Goal: Task Accomplishment & Management: Manage account settings

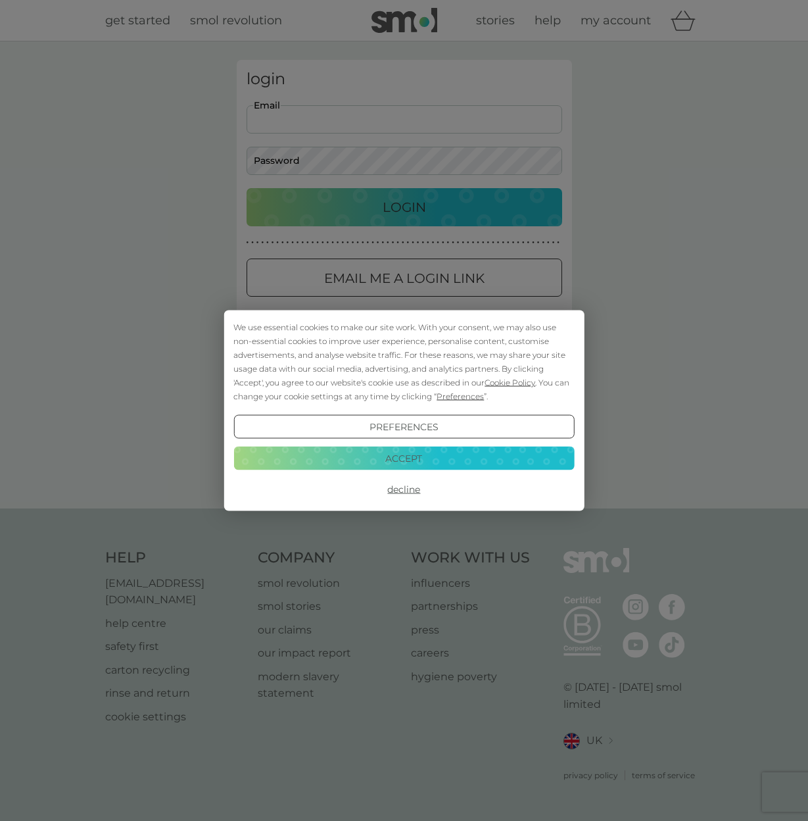
type input "[PERSON_NAME][EMAIL_ADDRESS][DOMAIN_NAME]"
click at [410, 492] on button "Decline" at bounding box center [403, 489] width 341 height 24
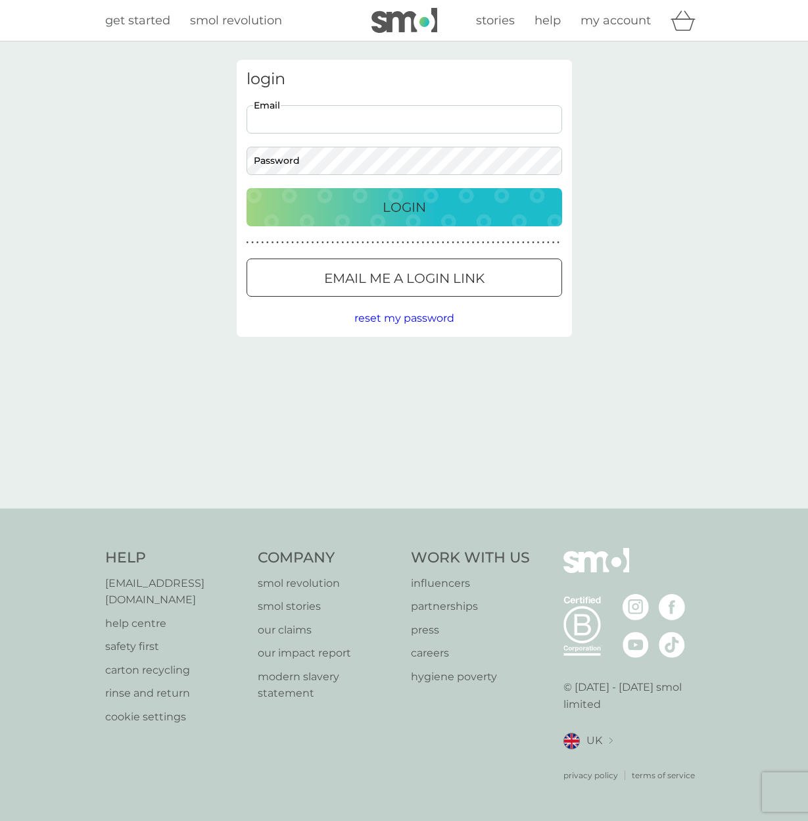
type input "[PERSON_NAME][EMAIL_ADDRESS][DOMAIN_NAME]"
click at [380, 206] on div "Login" at bounding box center [404, 207] width 289 height 21
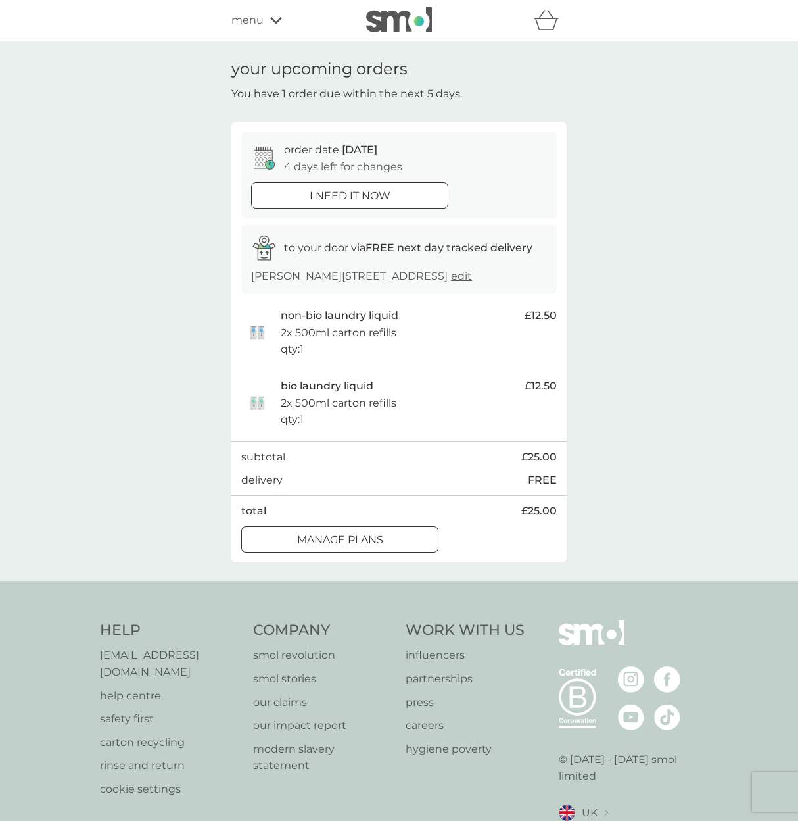
click at [334, 546] on div at bounding box center [339, 540] width 47 height 14
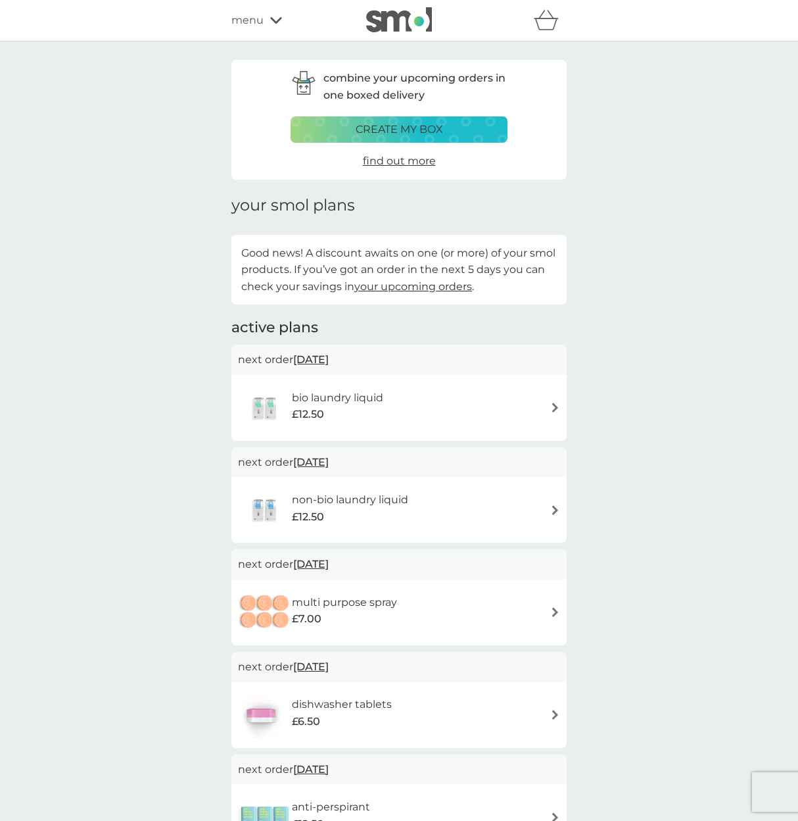
click at [550, 410] on div "bio laundry liquid £12.50" at bounding box center [399, 408] width 322 height 46
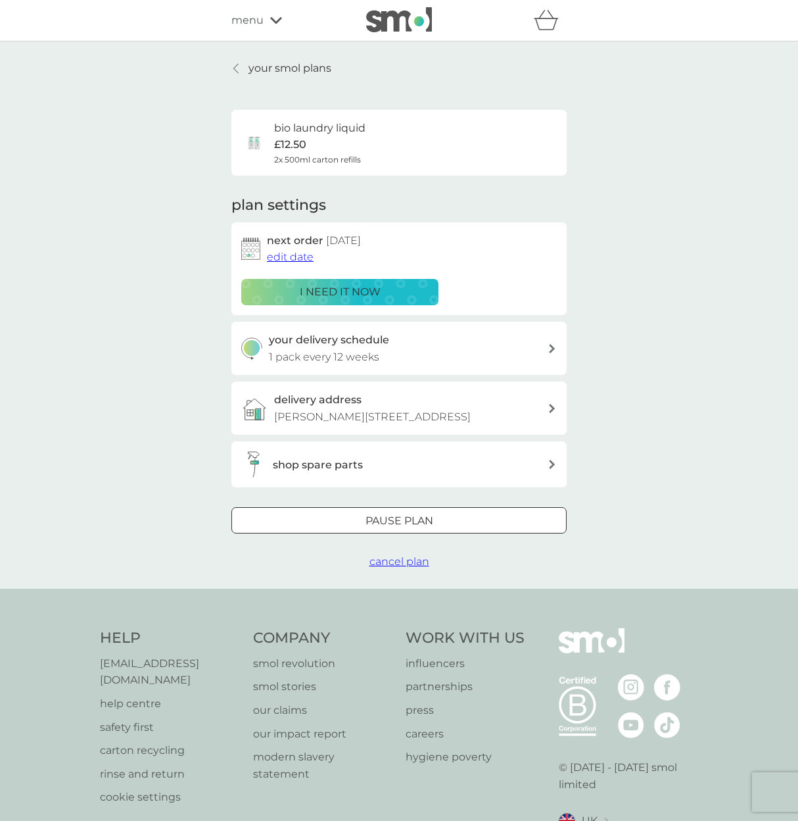
click at [396, 528] on div at bounding box center [398, 521] width 47 height 14
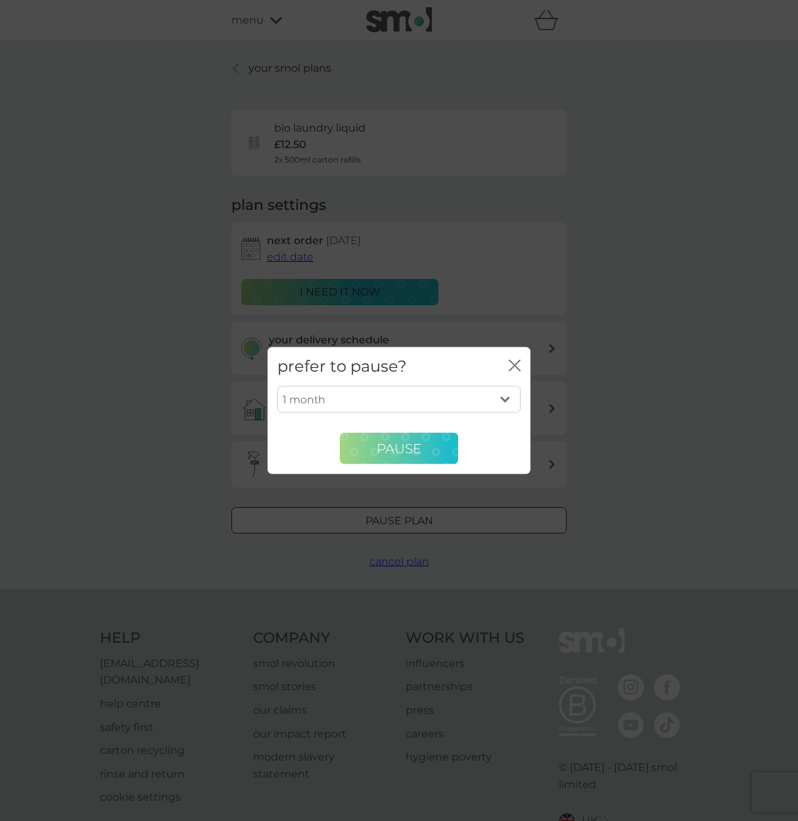
click at [408, 456] on span "Pause" at bounding box center [399, 448] width 45 height 16
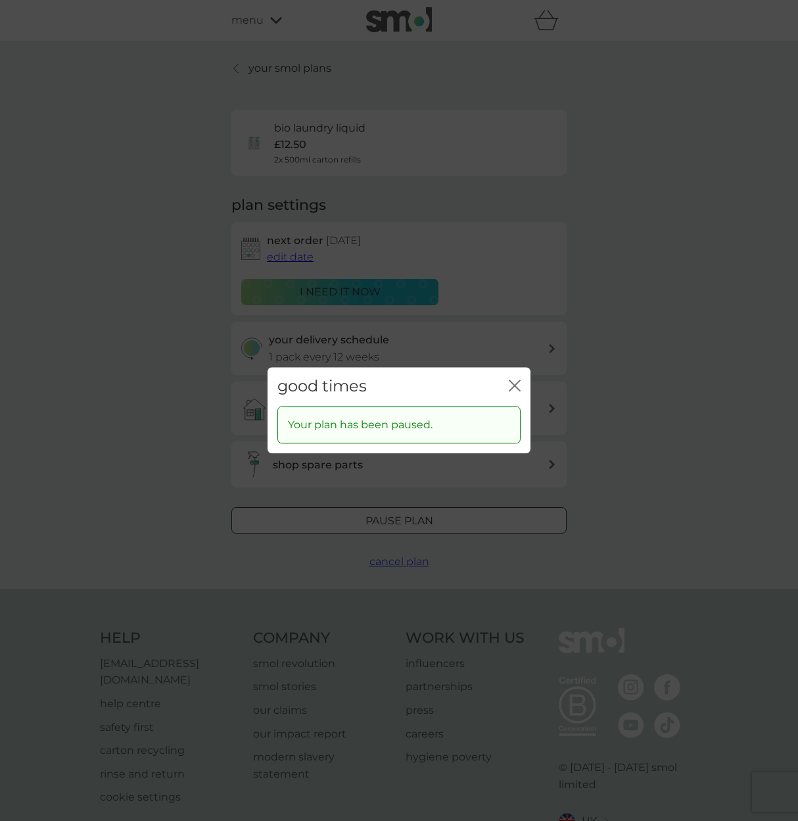
click at [515, 391] on icon "close" at bounding box center [515, 385] width 12 height 12
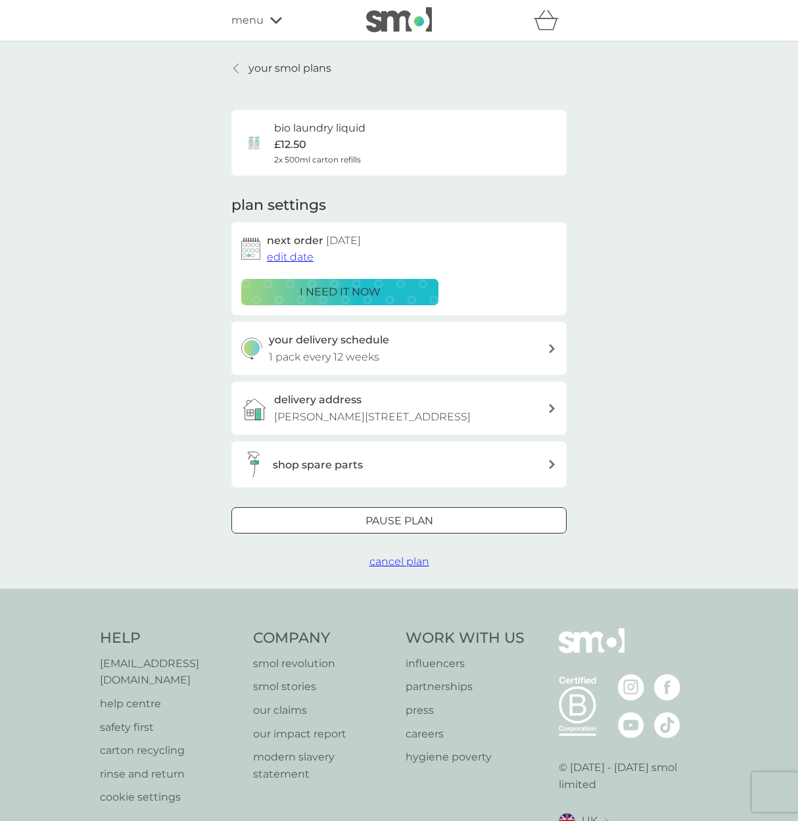
click at [273, 65] on p "your smol plans" at bounding box center [290, 68] width 83 height 17
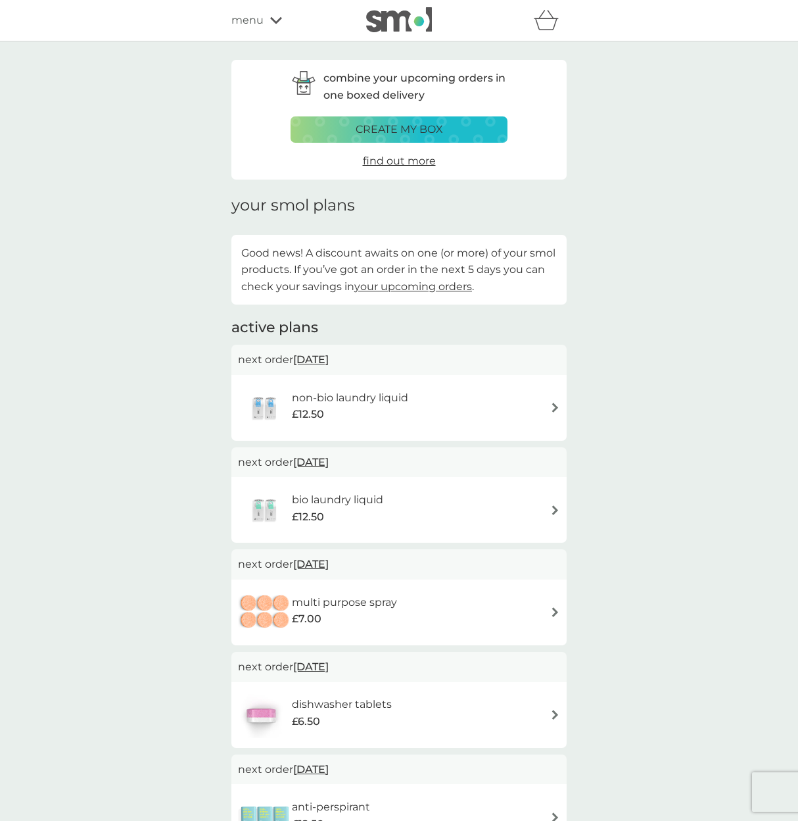
click at [525, 409] on div "non-bio laundry liquid £12.50" at bounding box center [399, 408] width 322 height 46
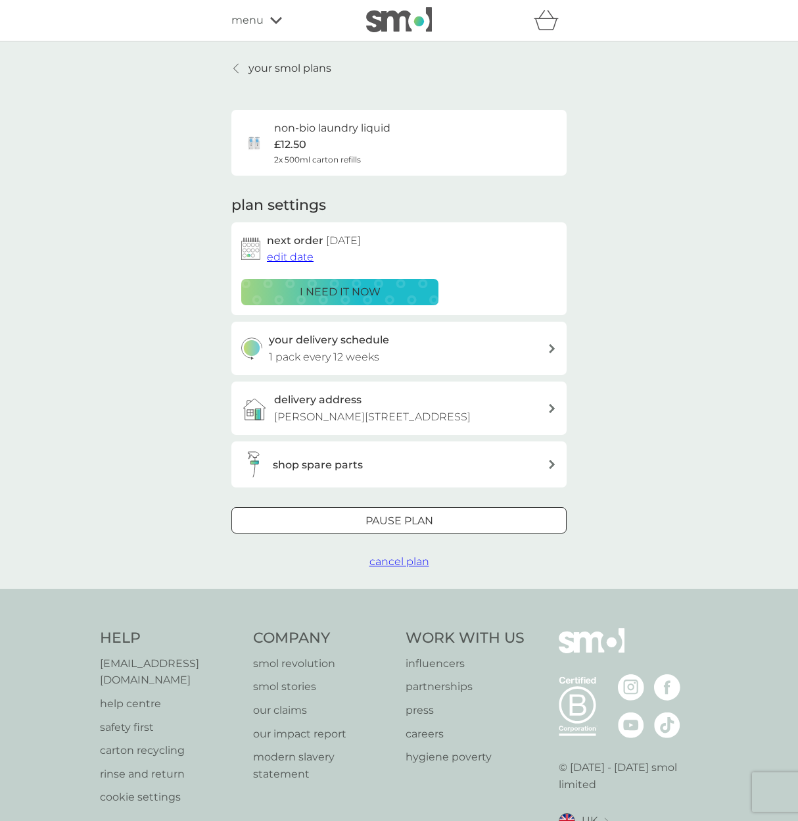
click at [395, 528] on div at bounding box center [398, 521] width 47 height 14
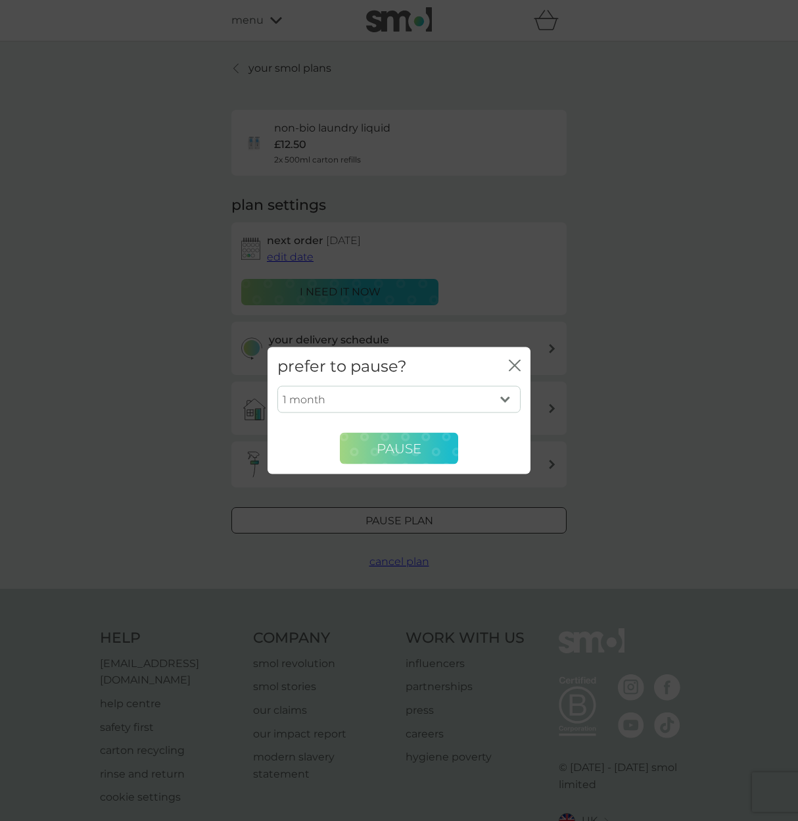
click at [400, 451] on span "Pause" at bounding box center [399, 448] width 45 height 16
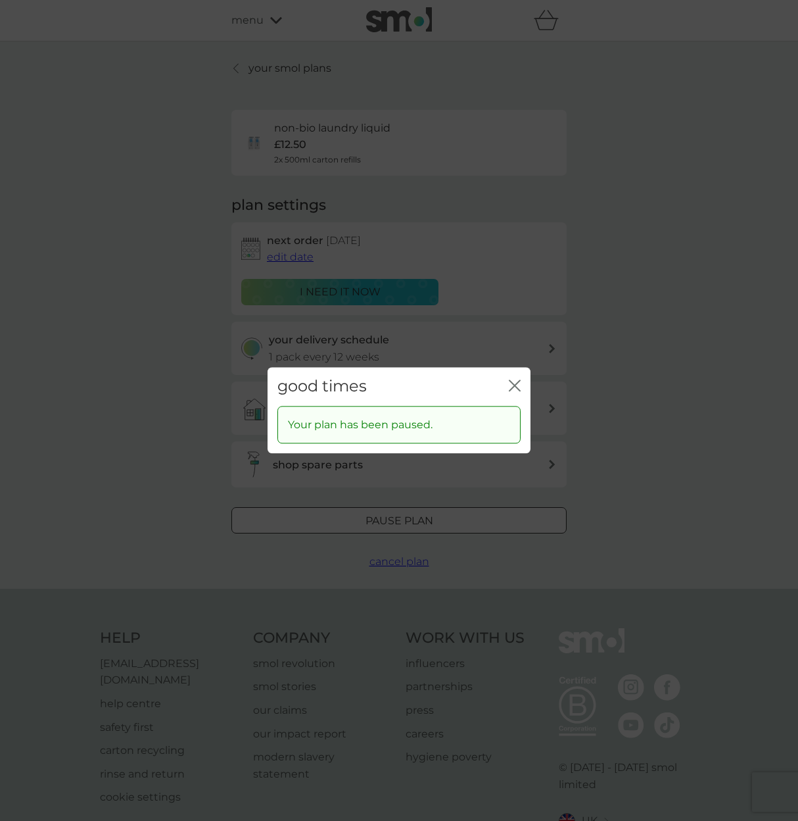
click at [409, 436] on div "Your plan has been paused." at bounding box center [398, 425] width 243 height 38
click at [512, 385] on icon "close" at bounding box center [515, 385] width 12 height 12
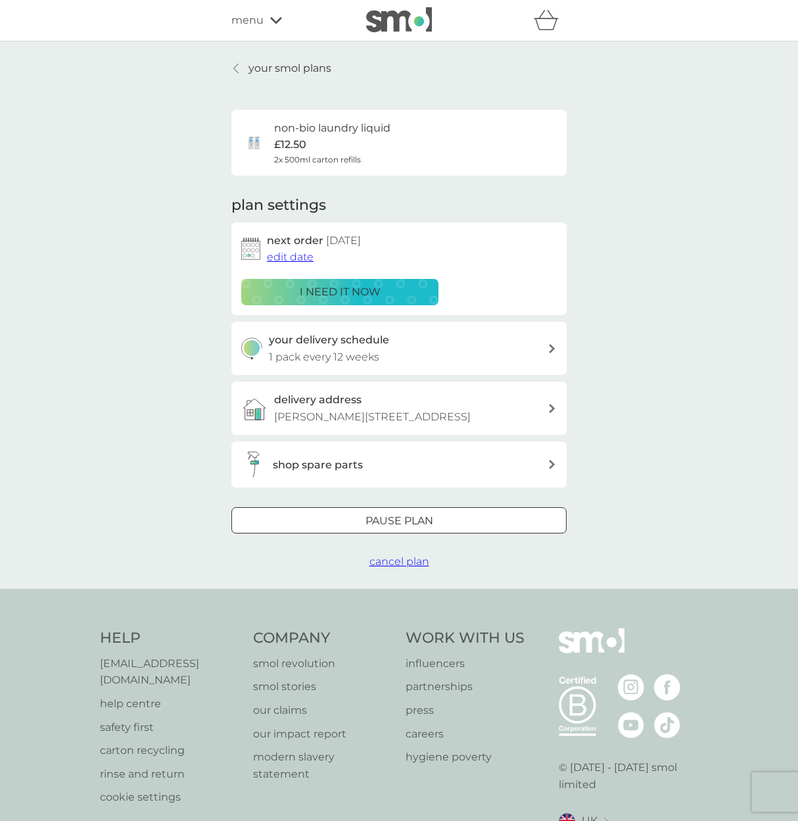
click at [297, 67] on p "your smol plans" at bounding box center [290, 68] width 83 height 17
